Goal: Book appointment/travel/reservation

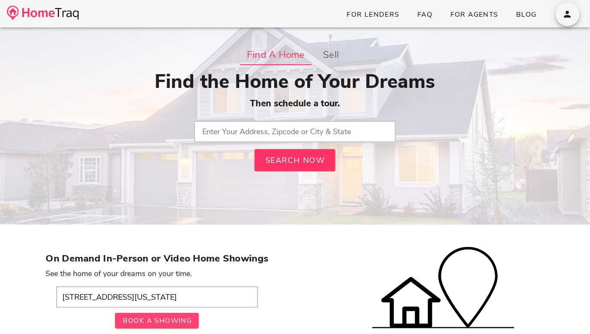
type input "[STREET_ADDRESS][US_STATE]"
click at [145, 324] on span "Book A Showing" at bounding box center [157, 320] width 70 height 9
click at [240, 126] on input "text" at bounding box center [295, 131] width 202 height 21
paste input "1921 Drexel Hill Court, St Louis, Missouri 63131"
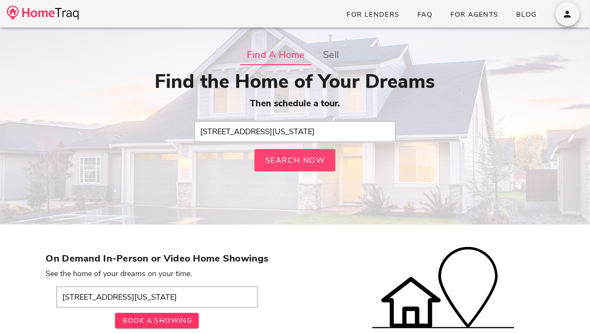
type input "1921 Drexel Hill Court, St Louis, Missouri 63131"
click at [272, 160] on span "Search Now" at bounding box center [294, 160] width 61 height 10
click at [255, 131] on input "1921 Drexel Hill Court, St Louis, Missouri 63131" at bounding box center [295, 131] width 202 height 21
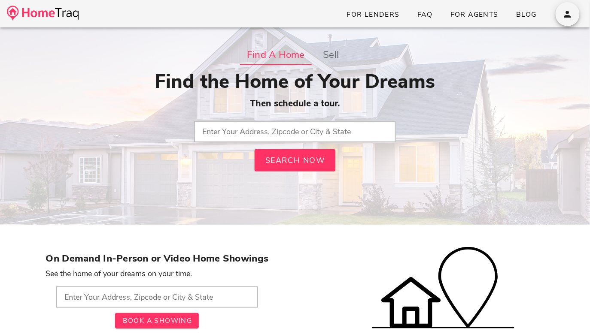
click at [288, 137] on input "text" at bounding box center [295, 131] width 202 height 21
paste input "1921 Drexel Hill Court, St Louis, Missouri 63131"
drag, startPoint x: 277, startPoint y: 133, endPoint x: 285, endPoint y: 135, distance: 8.4
click at [285, 135] on input "1921 Drexel Hill Court, St Louis, Missouri 63131" at bounding box center [295, 131] width 202 height 21
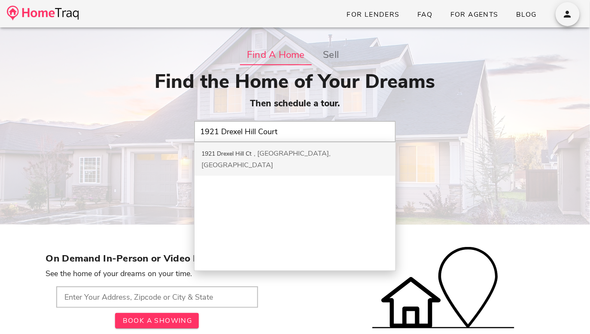
click at [275, 152] on div "Saint Louis, MO" at bounding box center [265, 159] width 129 height 21
type input "1921 Drexel Hill Ct, Saint Louis, MO"
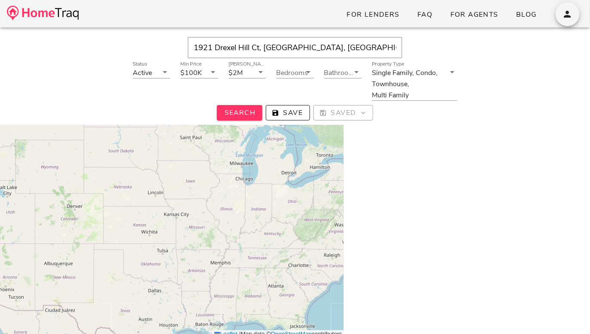
scroll to position [54, 0]
drag, startPoint x: 321, startPoint y: 49, endPoint x: 172, endPoint y: 33, distance: 150.2
click at [175, 35] on div "1921 Drexel Hill Ct, Saint Louis, MO, 63131 Status Active Min Price $100K Max P…" at bounding box center [295, 77] width 573 height 96
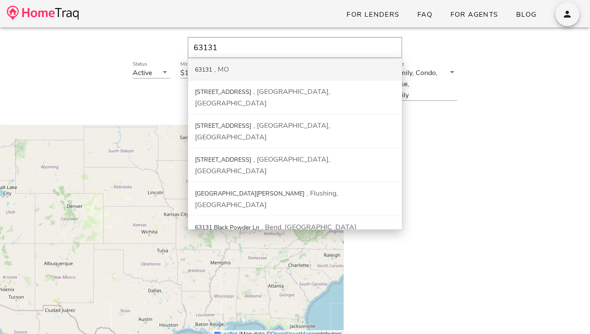
click at [211, 68] on div "63131" at bounding box center [203, 70] width 17 height 8
type input "63131, MO"
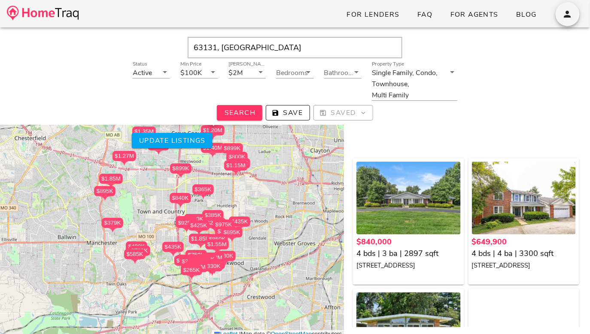
click at [179, 197] on div "$840K" at bounding box center [180, 198] width 21 height 10
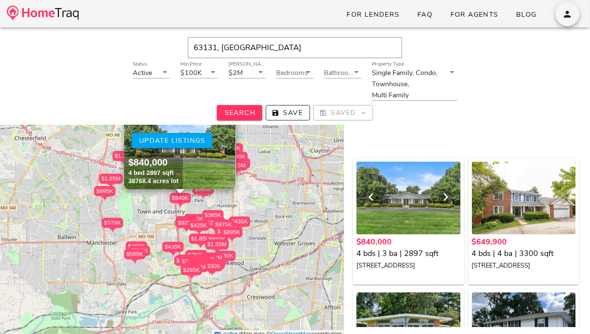
click at [395, 199] on div at bounding box center [408, 198] width 104 height 73
click at [73, 4] on link at bounding box center [43, 14] width 72 height 20
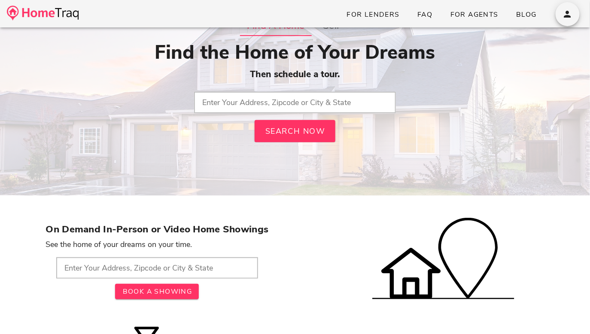
click at [216, 231] on strong "On Demand In-Person or Video Home Showings" at bounding box center [157, 229] width 223 height 13
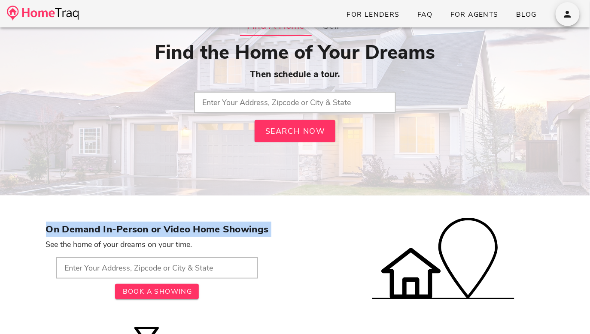
click at [216, 231] on strong "On Demand In-Person or Video Home Showings" at bounding box center [157, 229] width 223 height 13
copy div "On Demand In-Person or Video Home Showings"
